Goal: Task Accomplishment & Management: Manage account settings

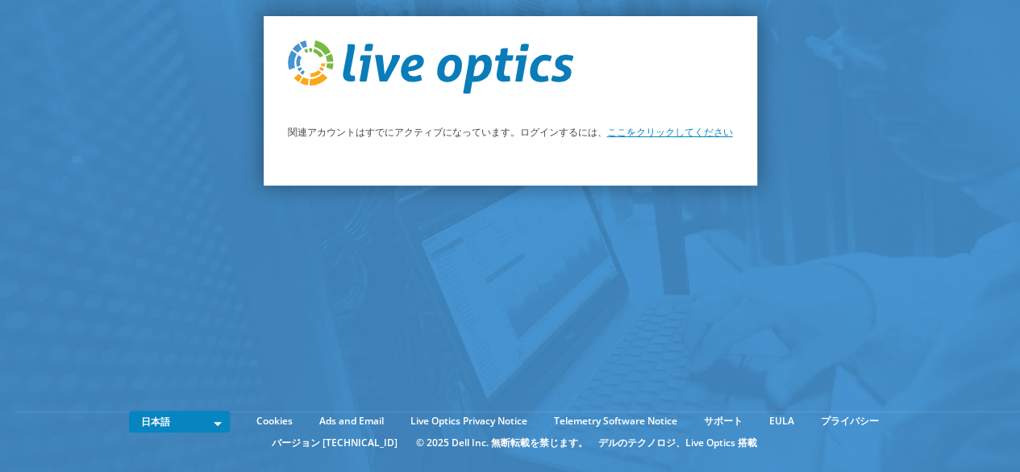
click at [645, 130] on link "ここをクリックしてください" at bounding box center [670, 132] width 126 height 14
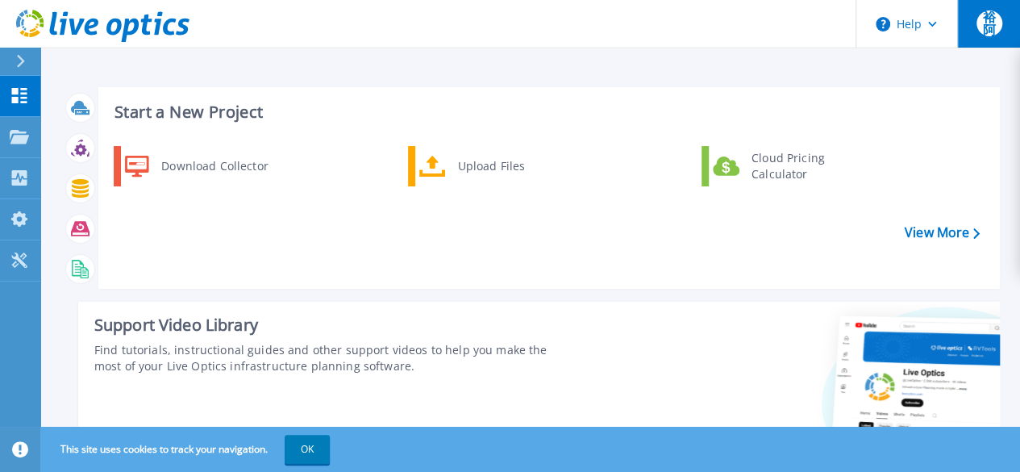
click at [992, 33] on span "裕阿" at bounding box center [989, 23] width 26 height 26
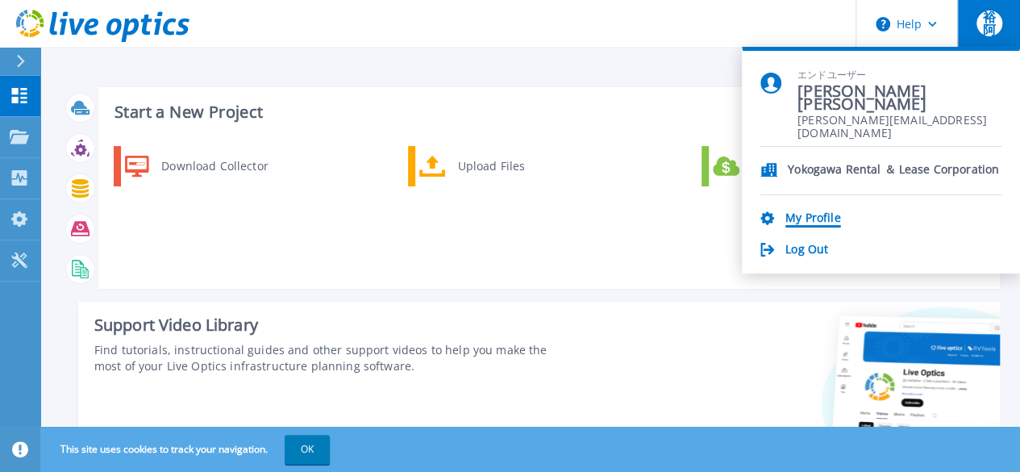
click at [824, 220] on link "My Profile" at bounding box center [812, 218] width 55 height 15
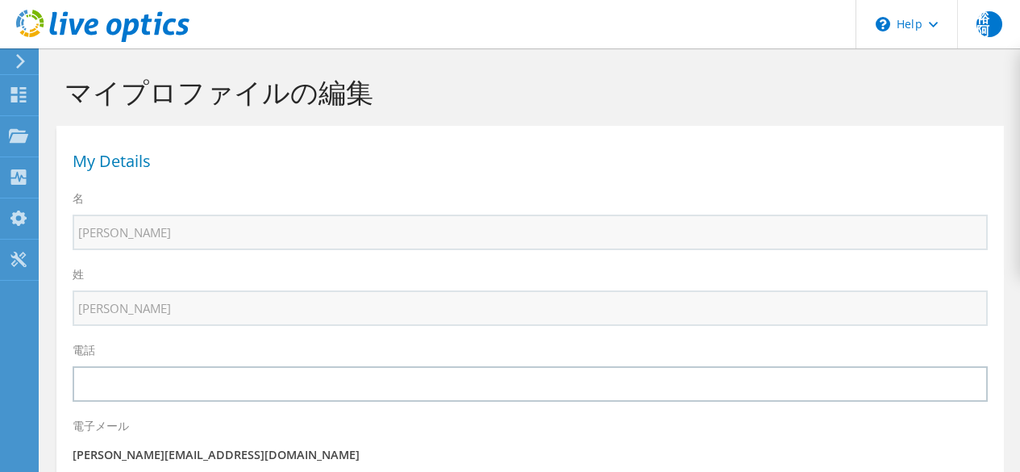
select select "110"
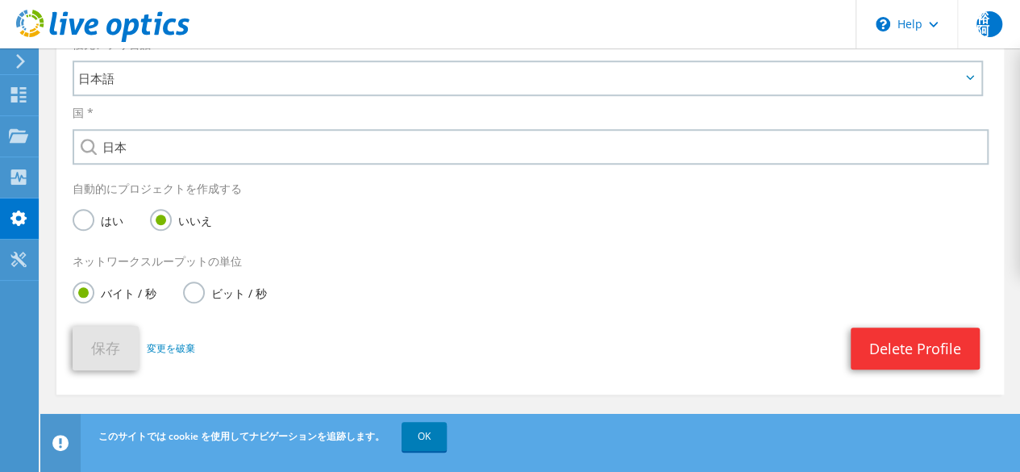
scroll to position [604, 0]
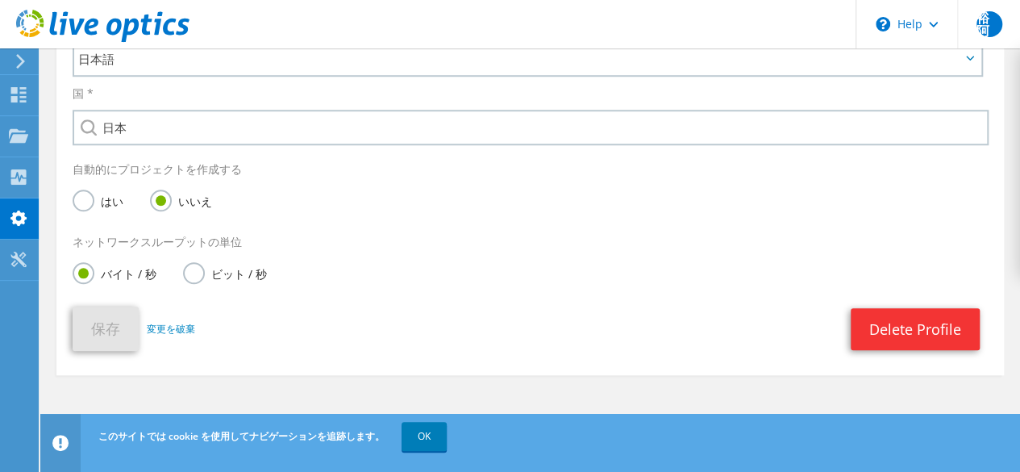
click at [12, 64] on div at bounding box center [18, 61] width 18 height 15
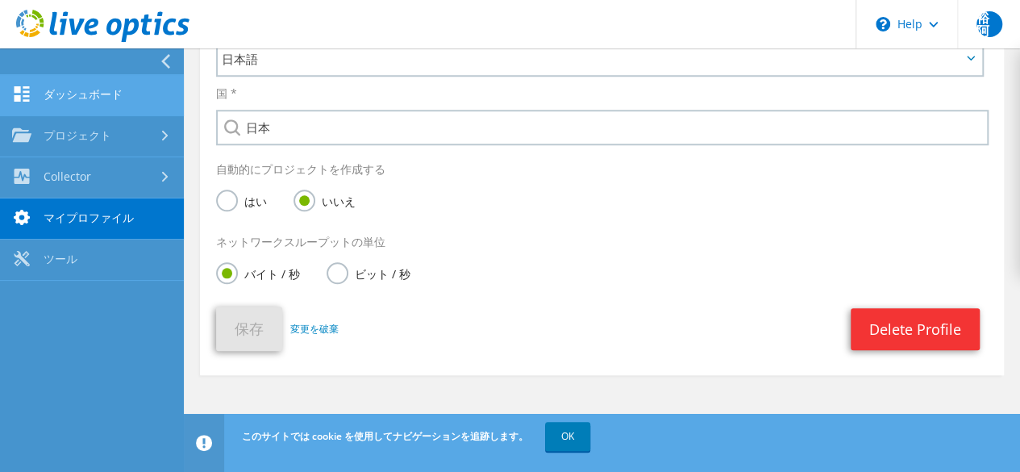
click at [34, 102] on link "ダッシュボード" at bounding box center [92, 95] width 184 height 41
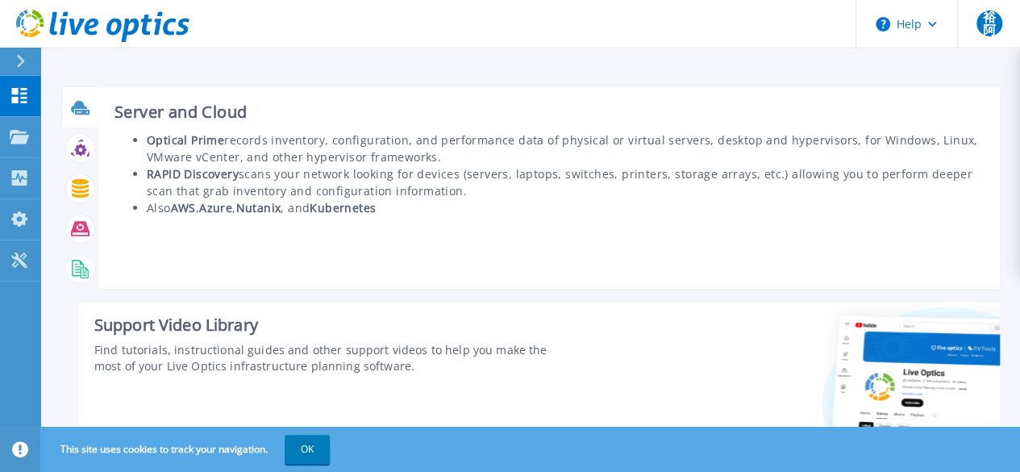
click at [81, 114] on icon at bounding box center [82, 112] width 15 height 5
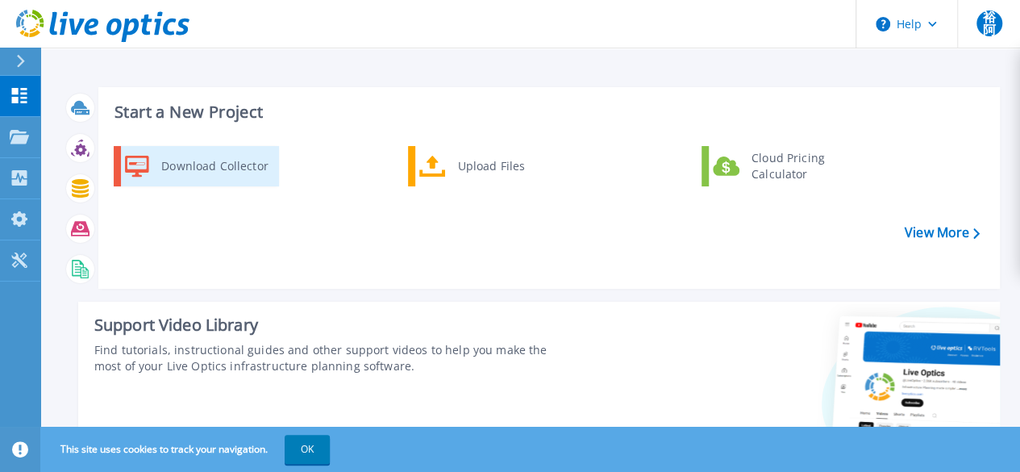
click at [242, 173] on div "Download Collector" at bounding box center [214, 166] width 122 height 32
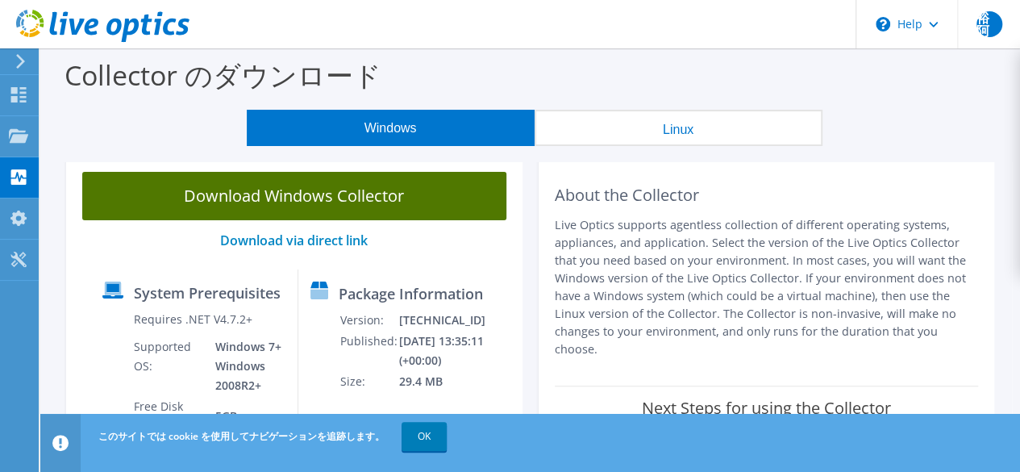
click at [455, 196] on link "Download Windows Collector" at bounding box center [294, 196] width 424 height 48
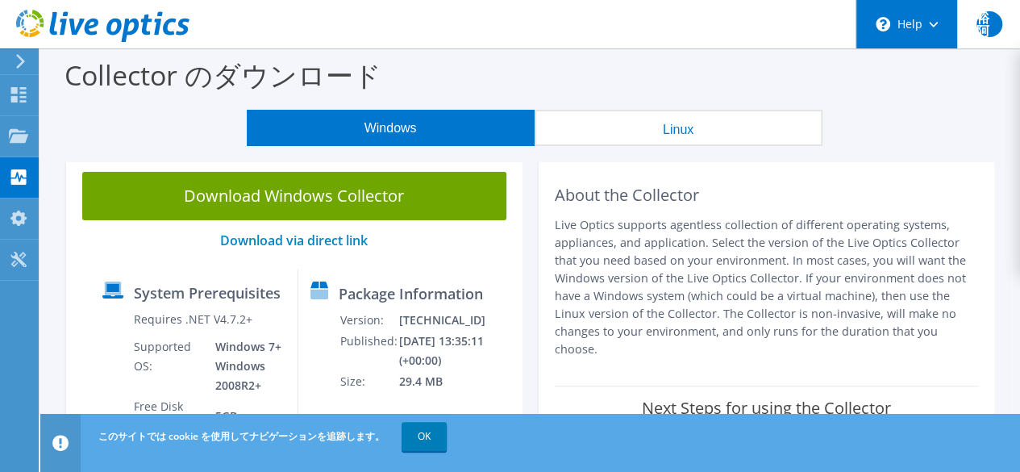
click at [911, 48] on div "\n Help" at bounding box center [906, 24] width 102 height 48
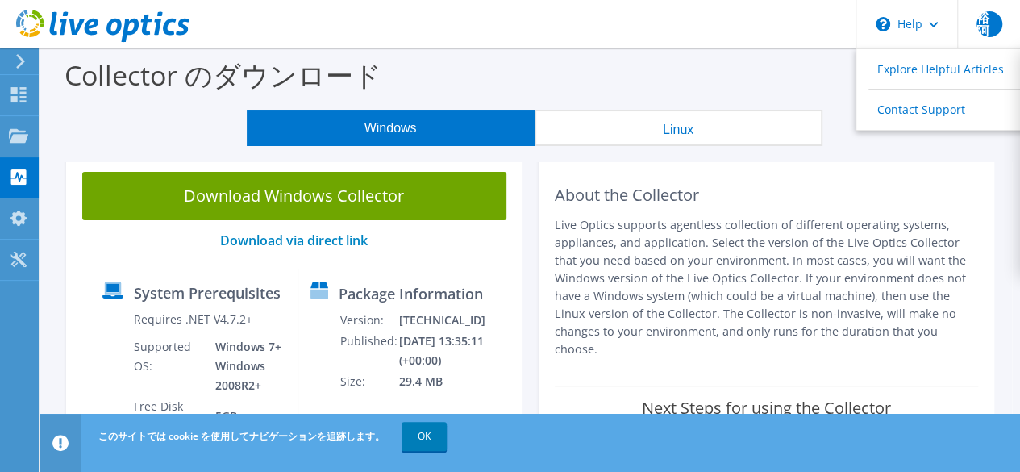
click at [729, 52] on div "Collector のダウンロード" at bounding box center [529, 78] width 963 height 61
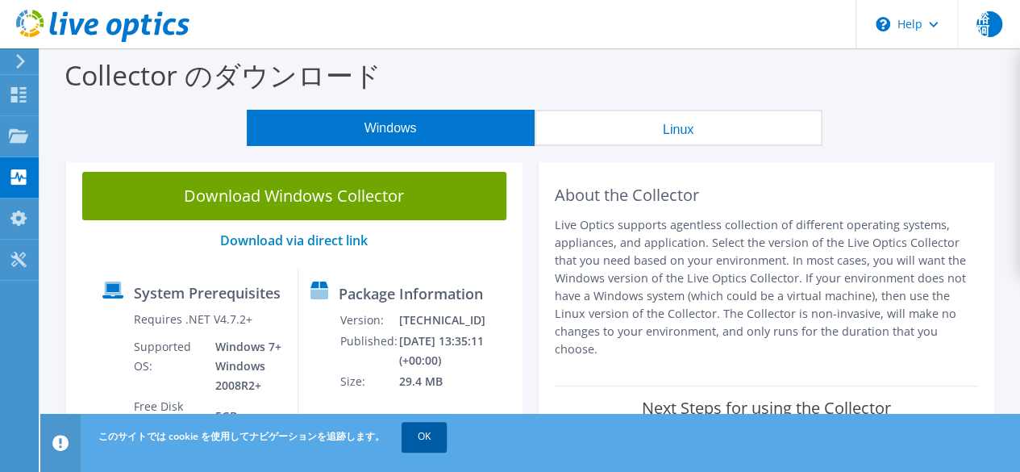
click at [416, 434] on link "OK" at bounding box center [423, 436] width 45 height 29
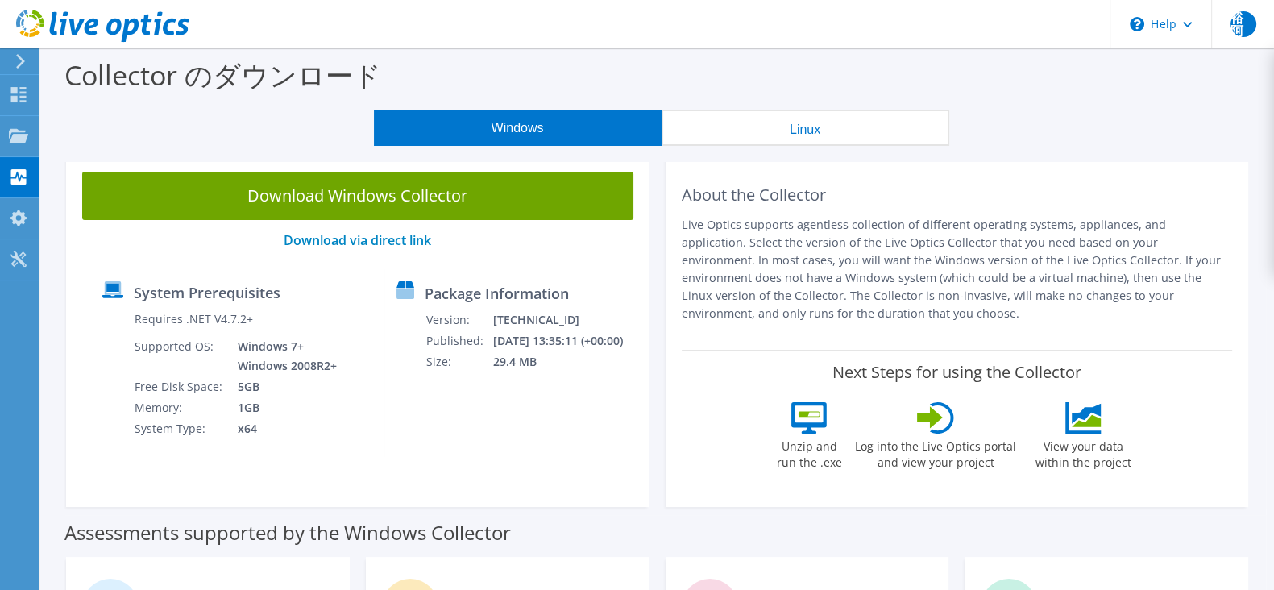
drag, startPoint x: 1002, startPoint y: 0, endPoint x: 889, endPoint y: 528, distance: 539.9
click at [889, 471] on div "Assessments supported by the Windows Collector" at bounding box center [657, 529] width 1186 height 40
click at [15, 60] on icon at bounding box center [21, 61] width 12 height 15
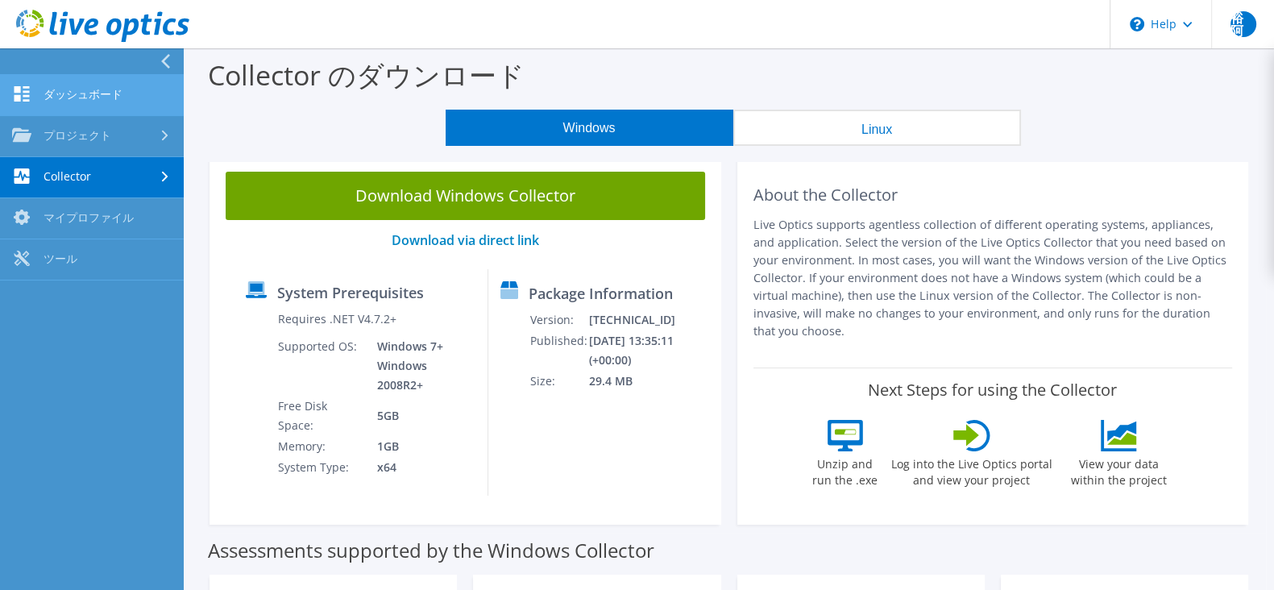
click at [113, 106] on link "ダッシュボード" at bounding box center [92, 95] width 184 height 41
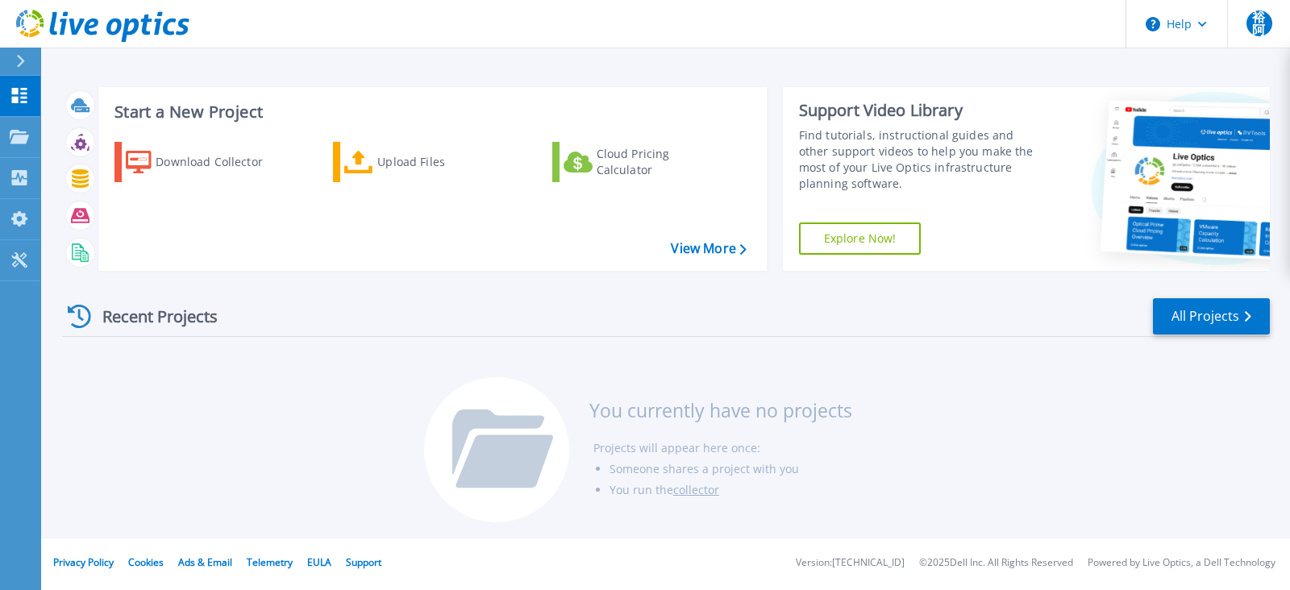
click at [162, 436] on div "Recent Projects All Projects You currently have no projects Projects will appea…" at bounding box center [666, 411] width 1208 height 255
click at [309, 399] on div "Recent Projects All Projects You currently have no projects Projects will appea…" at bounding box center [666, 411] width 1208 height 255
click at [1062, 98] on div at bounding box center [1161, 179] width 218 height 184
click at [1061, 98] on div at bounding box center [1161, 179] width 218 height 184
click at [1055, 96] on div at bounding box center [1161, 179] width 218 height 184
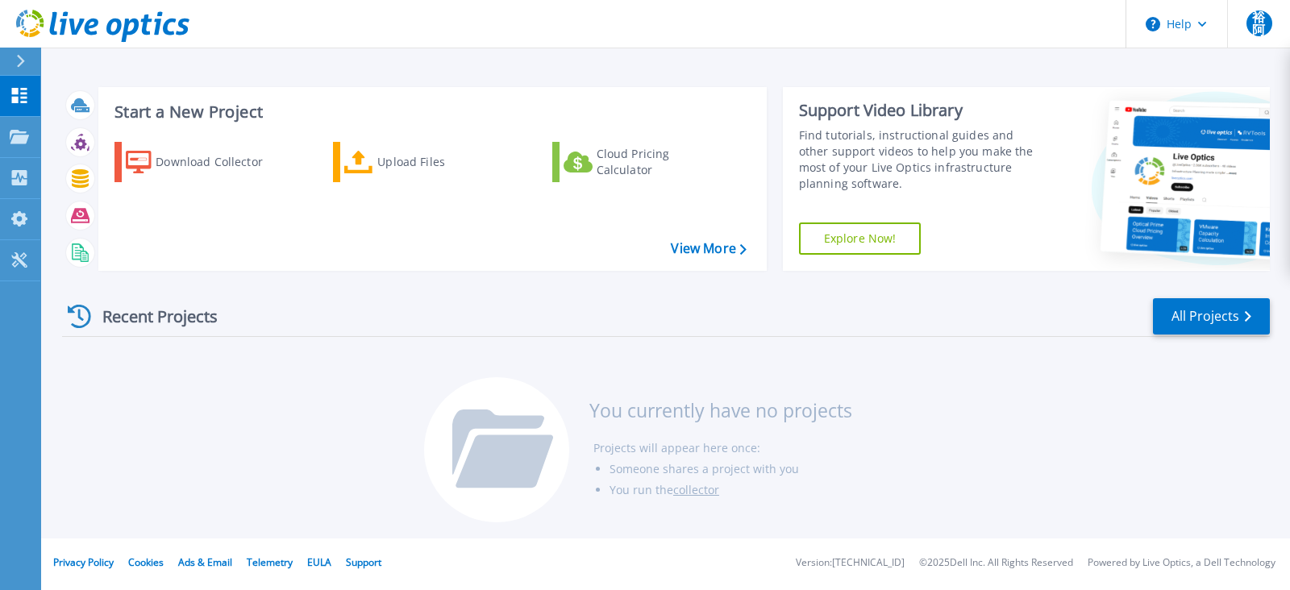
click at [925, 52] on div "Start a New Project Download Collector Upload Files Cloud Pricing Calculator Vi…" at bounding box center [665, 269] width 1250 height 538
click at [202, 154] on div "Download Collector" at bounding box center [220, 162] width 129 height 32
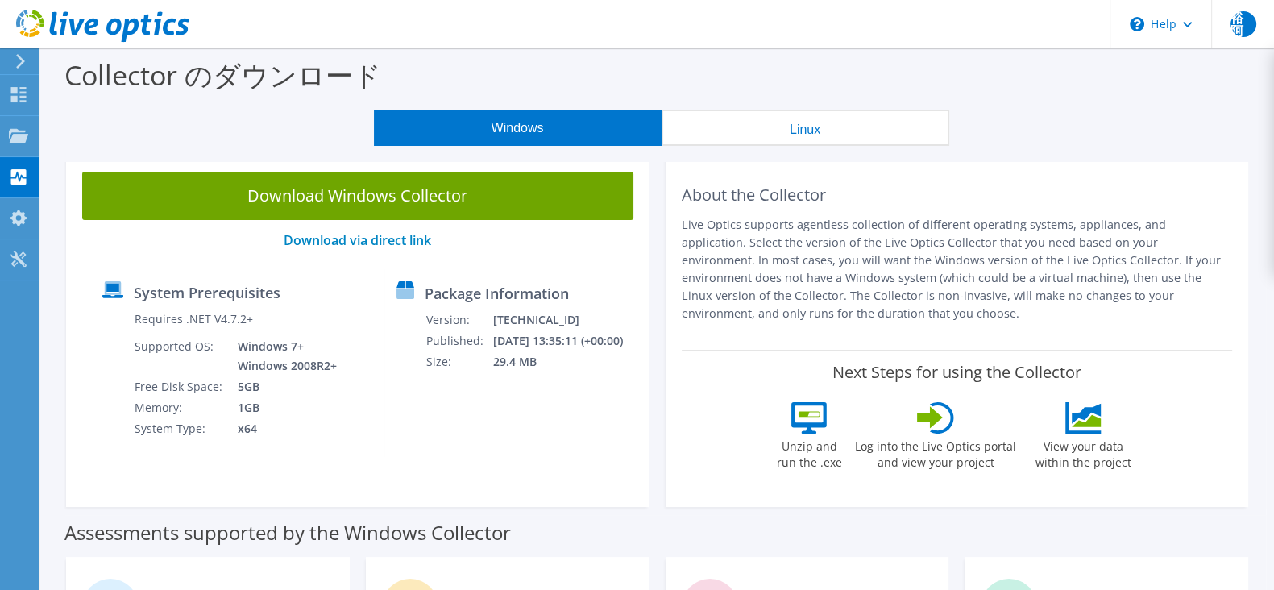
click at [1087, 116] on div "Windows Linux" at bounding box center [661, 128] width 1210 height 36
click at [22, 98] on icon at bounding box center [18, 94] width 19 height 15
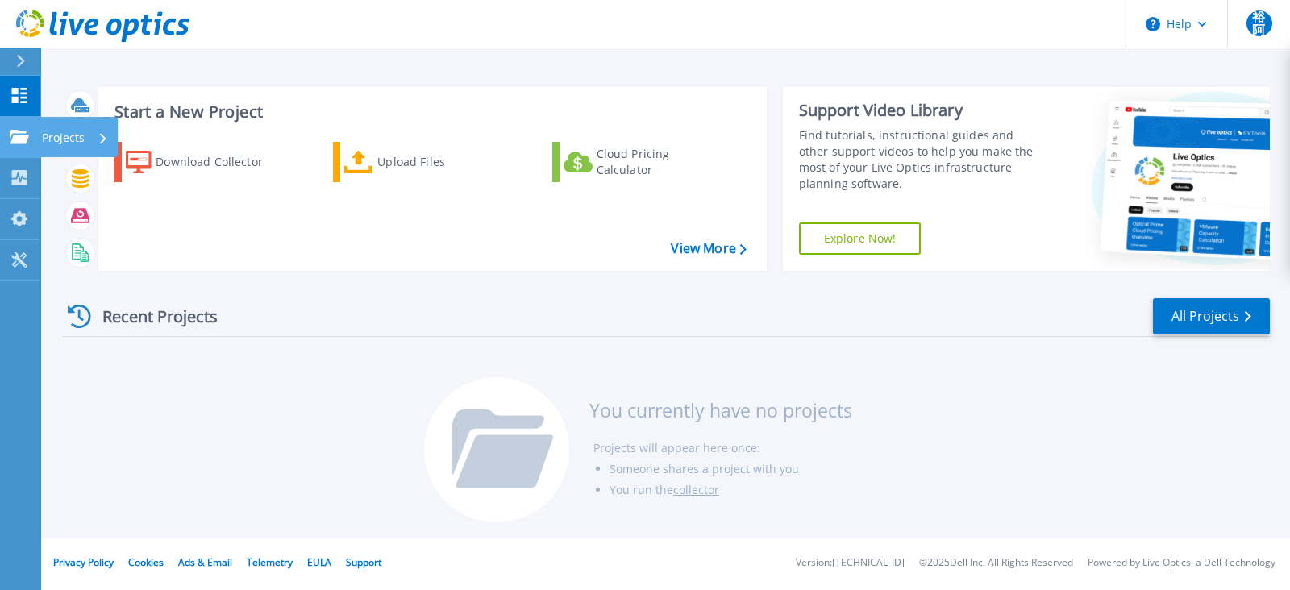
click at [58, 139] on p "Projects" at bounding box center [63, 138] width 43 height 42
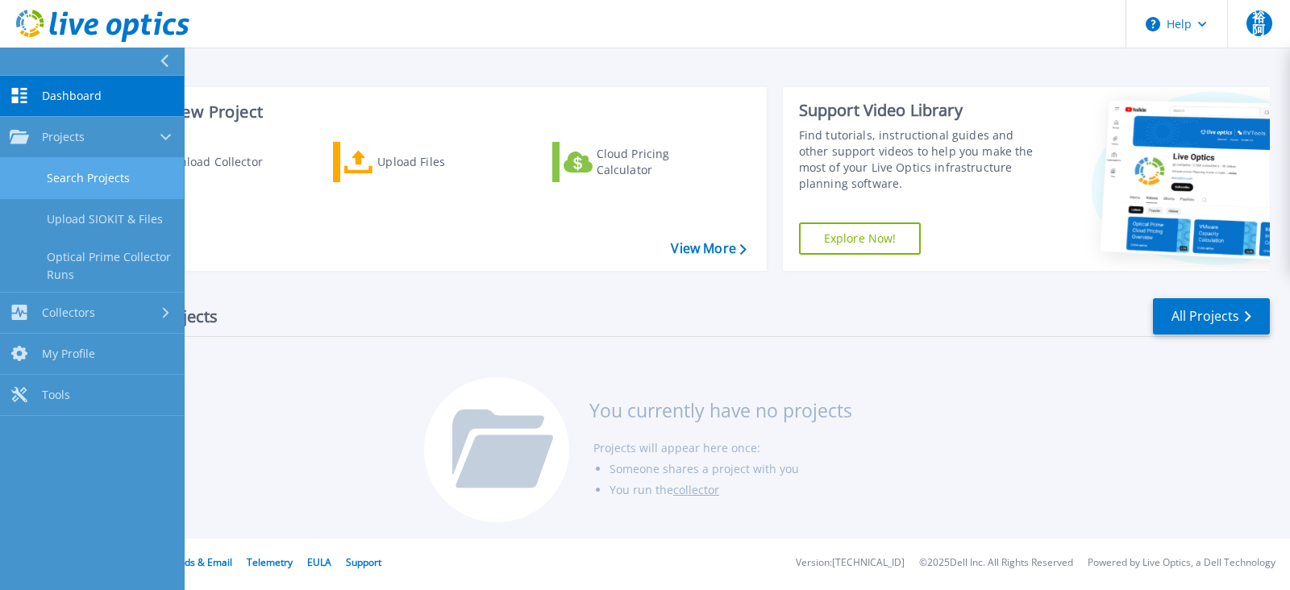
click at [71, 183] on link "Search Projects" at bounding box center [92, 178] width 184 height 41
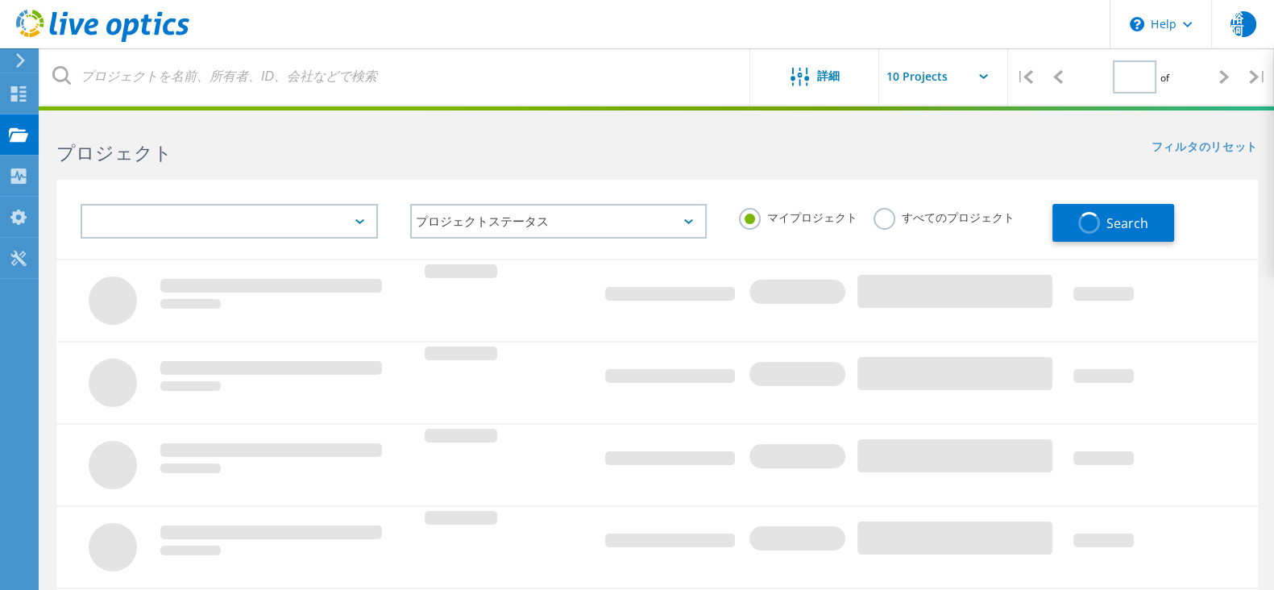
type input "1"
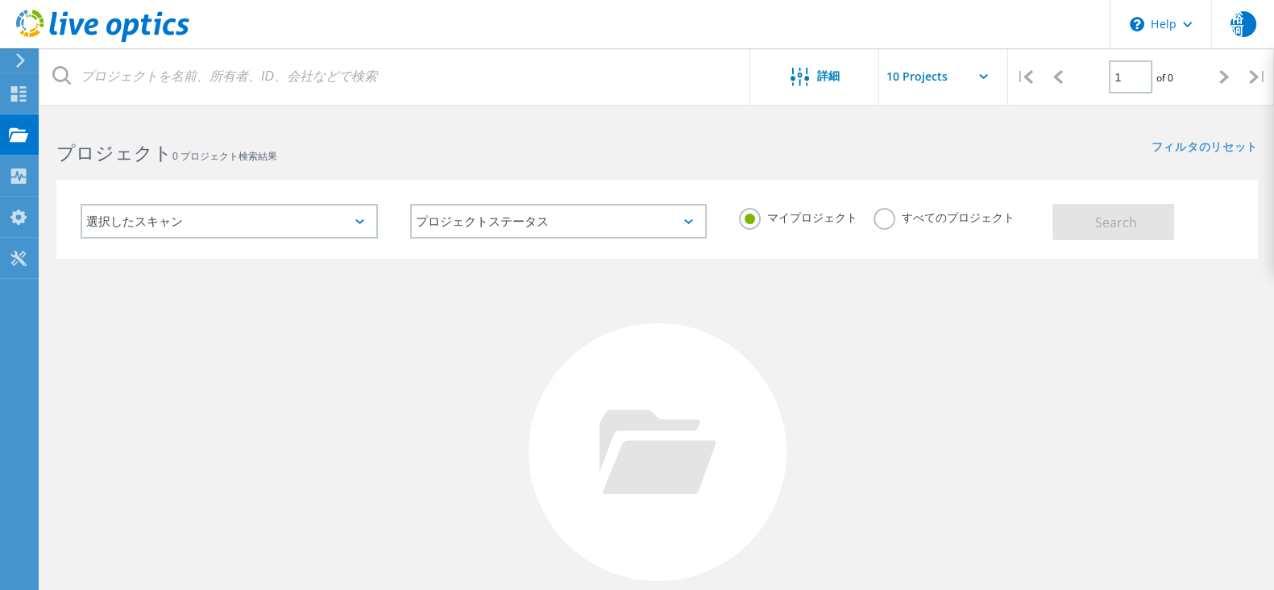
click at [324, 218] on div "選択したスキャン" at bounding box center [229, 221] width 297 height 35
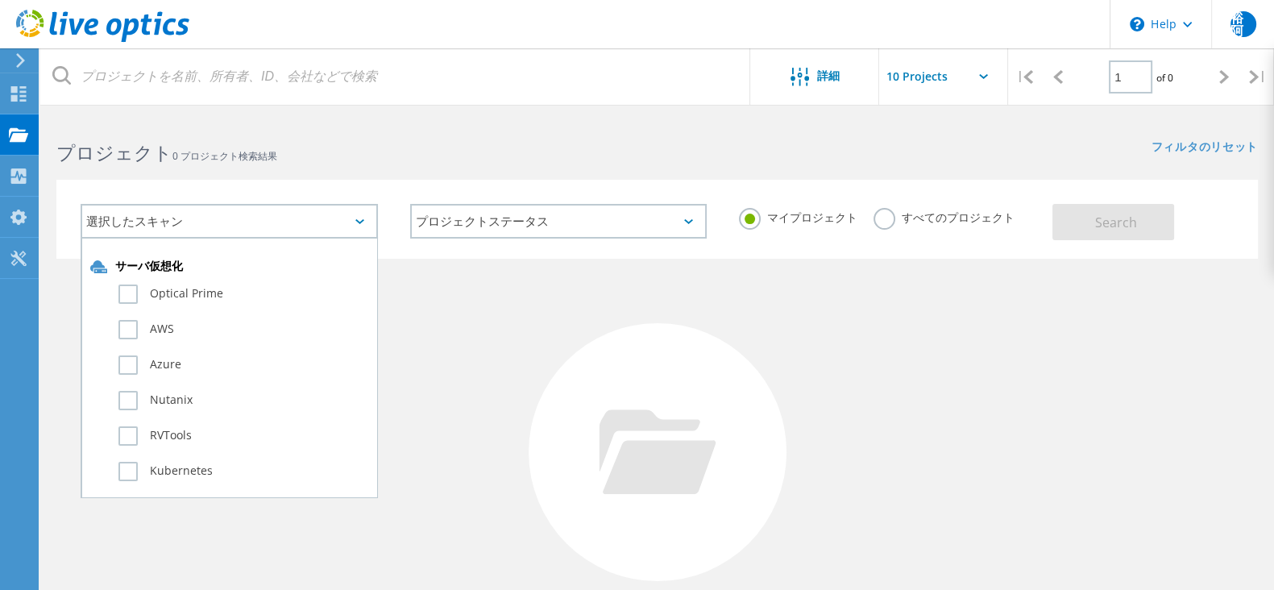
click at [383, 180] on div "選択したスキャン サーバ仮想化 Optical Prime AWS Azure Nutanix RVTools Kubernetes Workloads SQ…" at bounding box center [657, 219] width 1202 height 79
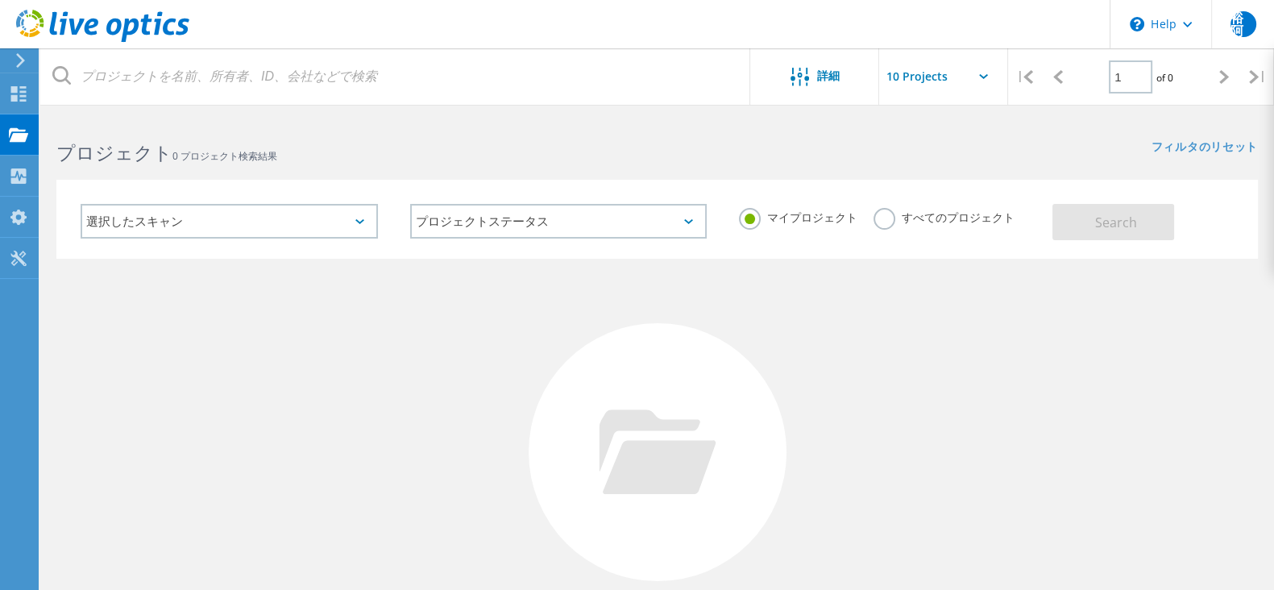
click at [976, 78] on input "text" at bounding box center [959, 76] width 161 height 56
click at [943, 124] on div "Show 10 Projects" at bounding box center [960, 119] width 160 height 27
type input "Show 10 Projects"
click at [77, 173] on div "Collector" at bounding box center [79, 175] width 66 height 11
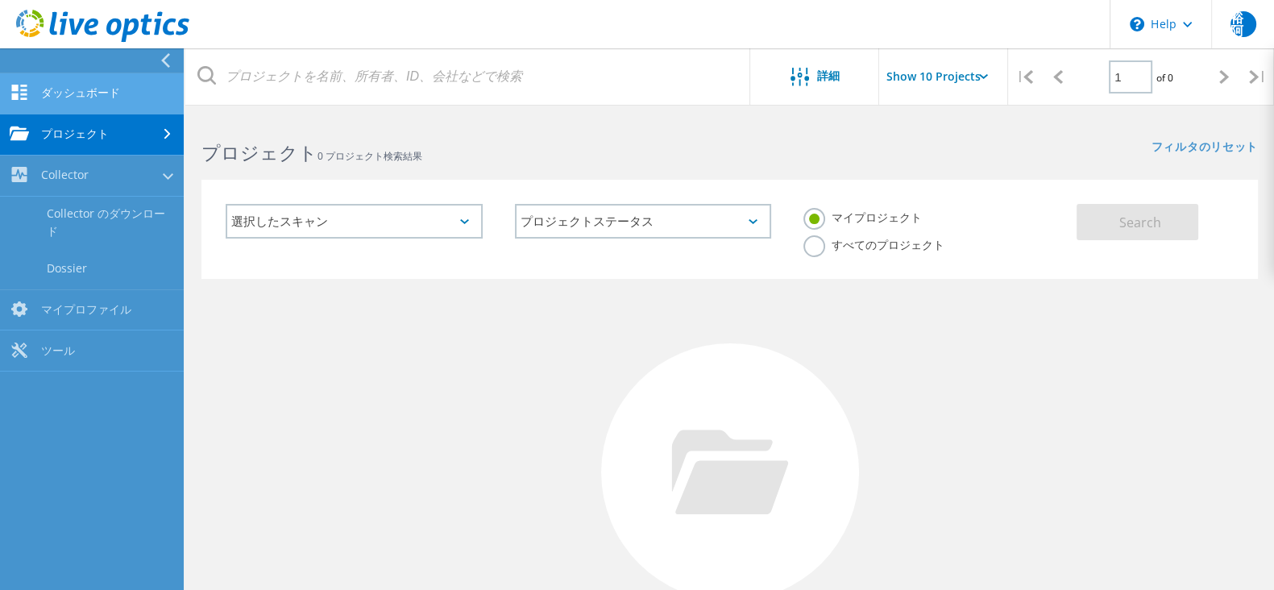
click at [70, 99] on link "ダッシュボード" at bounding box center [92, 93] width 184 height 41
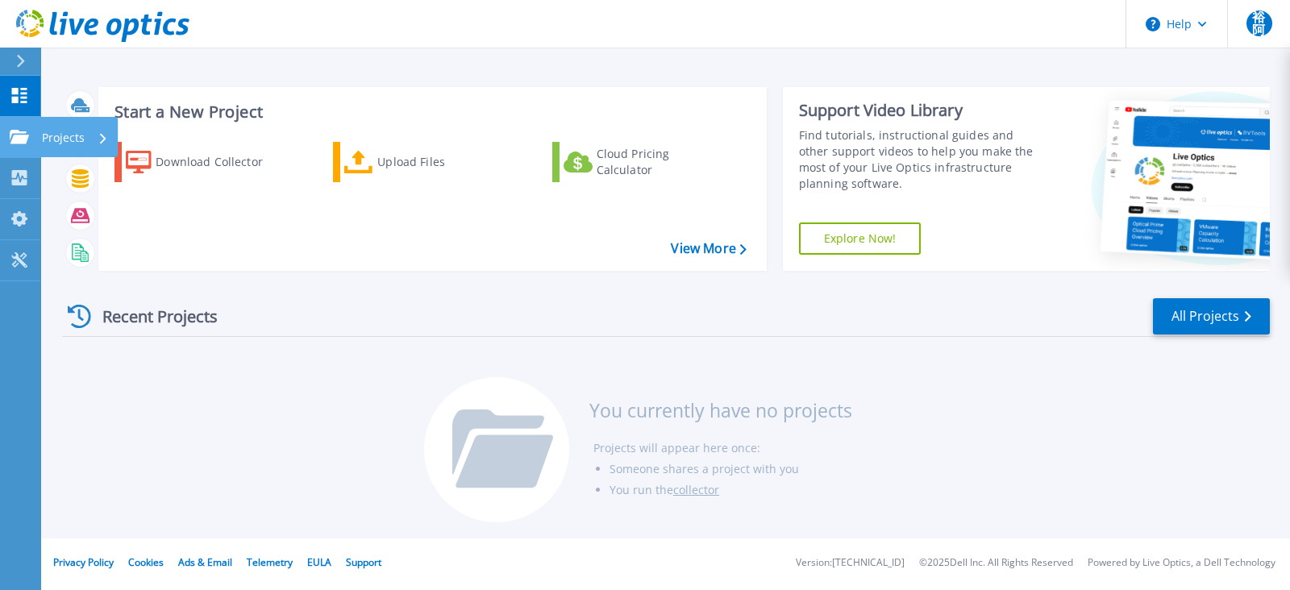
click at [78, 141] on p "Projects" at bounding box center [63, 138] width 43 height 42
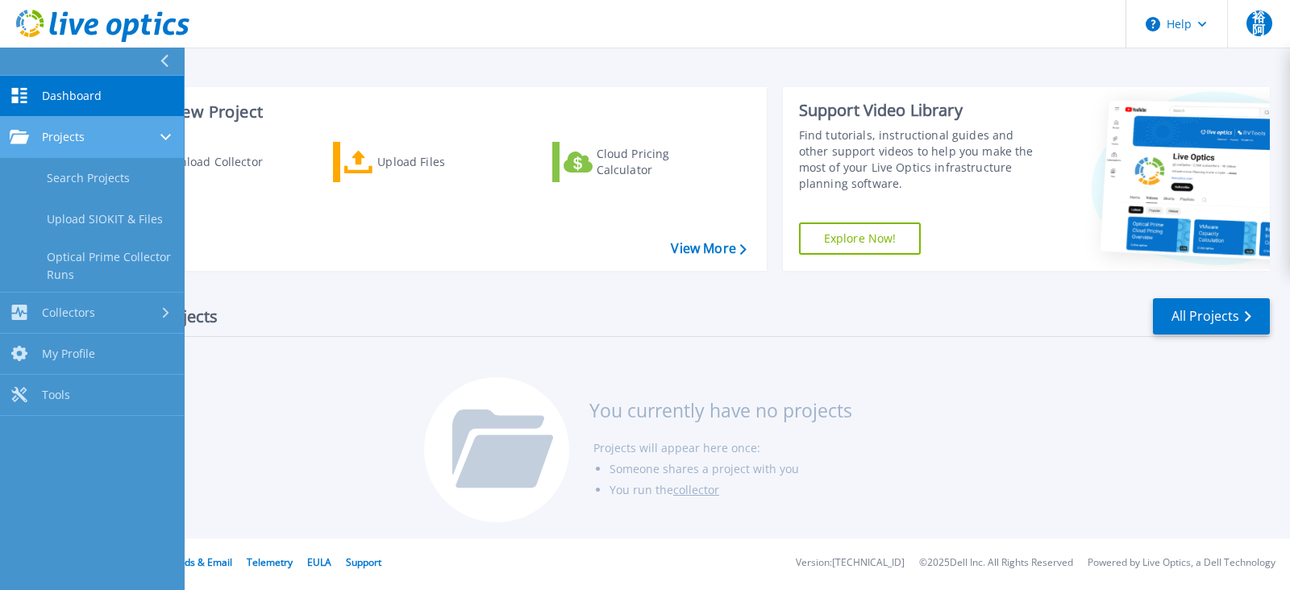
click at [78, 141] on span "Projects" at bounding box center [63, 137] width 43 height 15
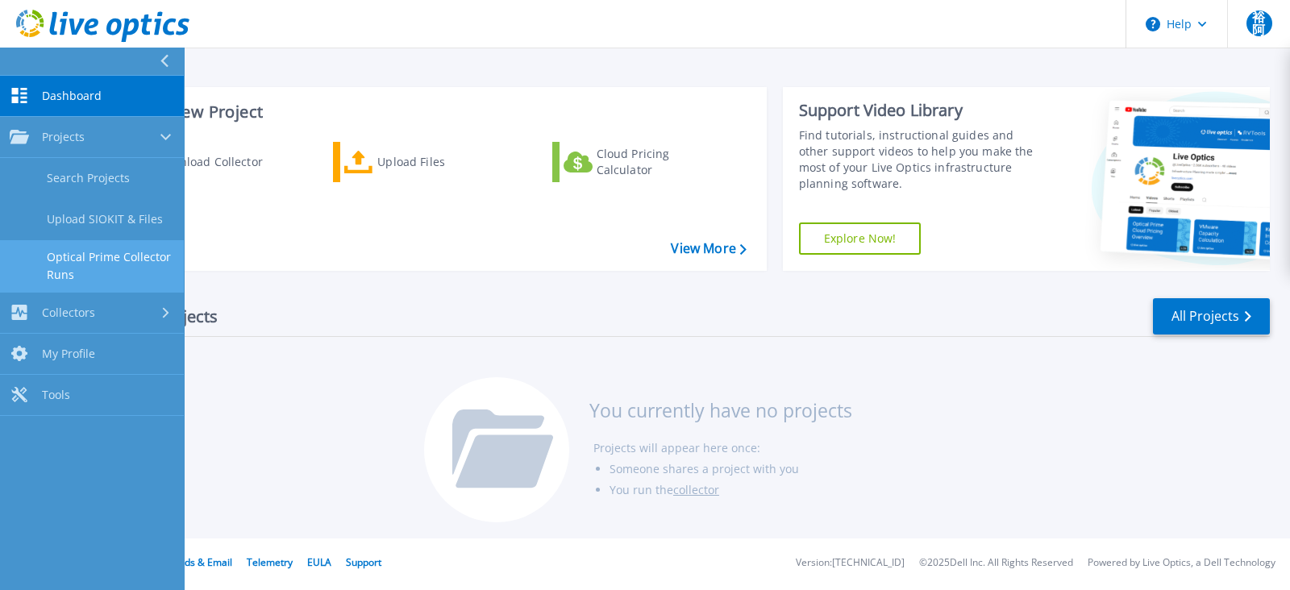
click at [77, 266] on link "Optical Prime Collector Runs" at bounding box center [92, 266] width 184 height 52
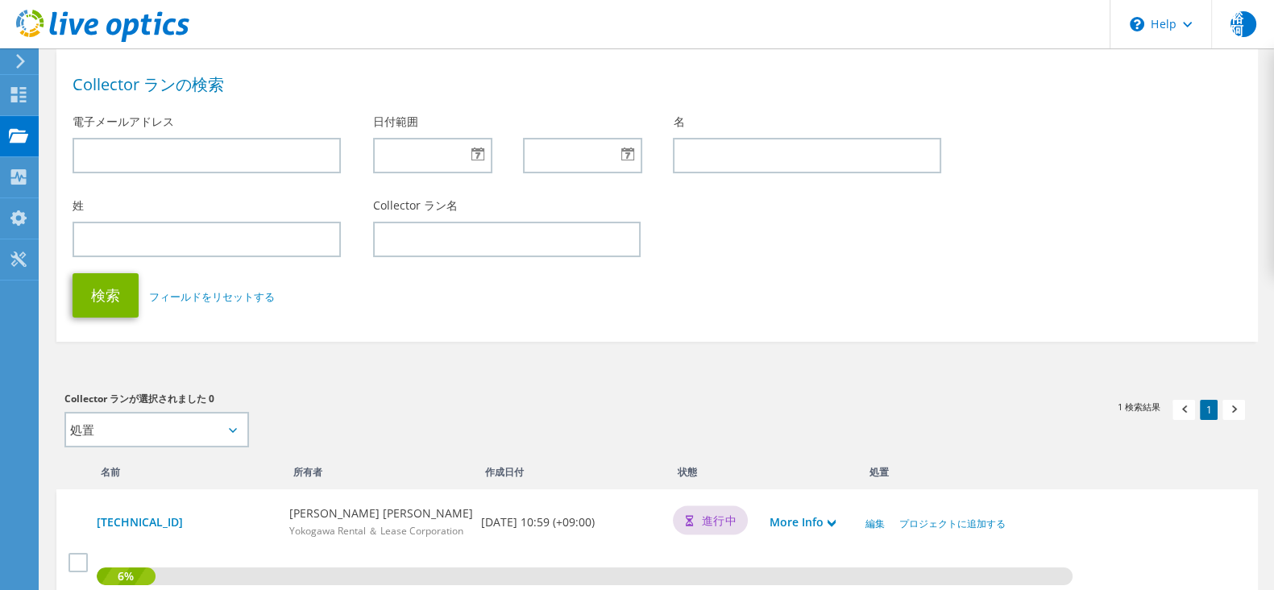
scroll to position [79, 0]
click at [158, 521] on link "[TECHNICAL_ID]" at bounding box center [185, 520] width 176 height 18
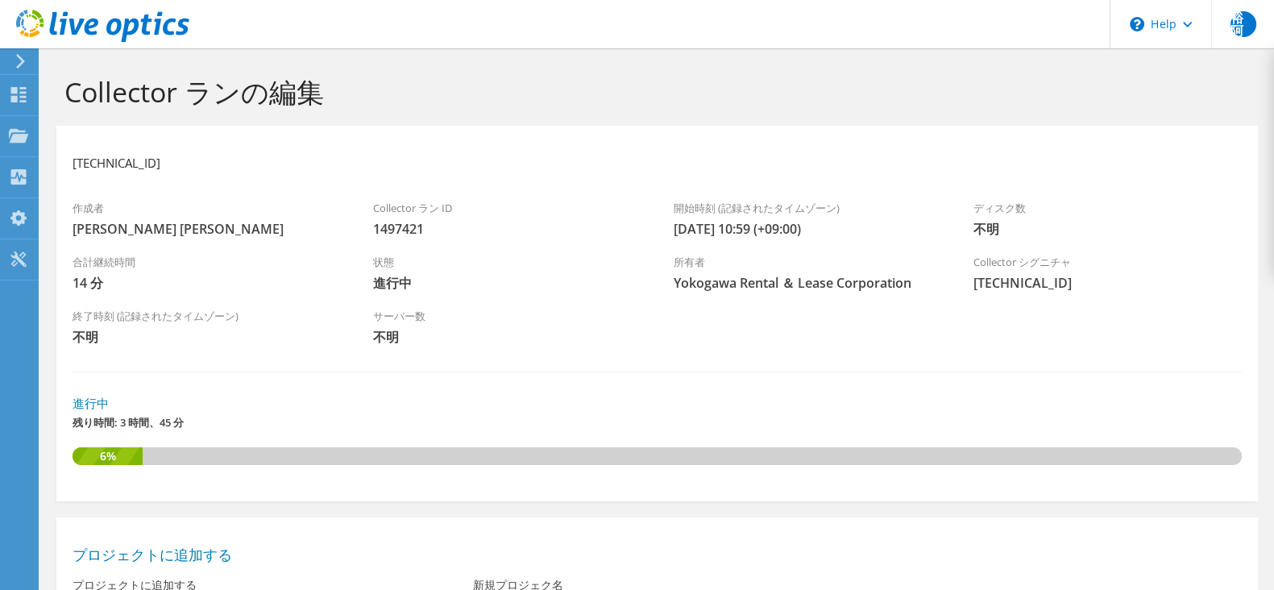
click at [805, 408] on h3 "進行中" at bounding box center [658, 403] width 1170 height 18
click at [106, 497] on section "[TECHNICAL_ID] 作成者 [PERSON_NAME] [PERSON_NAME] Collector ラン ID 1497421 開始時刻 (記録…" at bounding box center [657, 314] width 1202 height 376
